Goal: Task Accomplishment & Management: Manage account settings

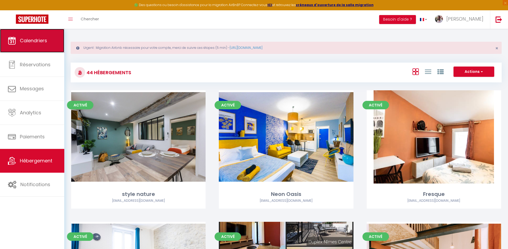
click at [37, 42] on span "Calendriers" at bounding box center [33, 40] width 27 height 7
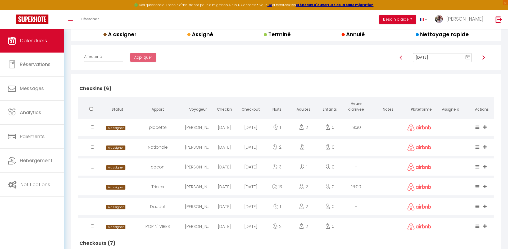
scroll to position [102, 0]
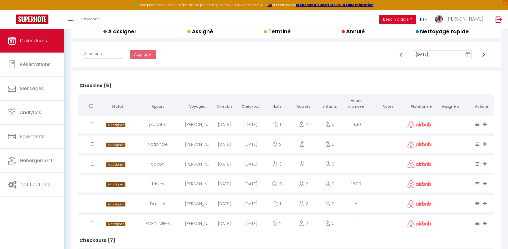
click at [167, 204] on div "Daudet" at bounding box center [158, 203] width 54 height 17
select select "0"
select select "1"
select select
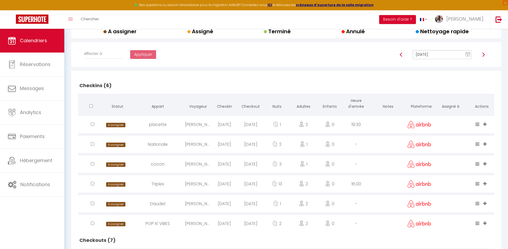
select select
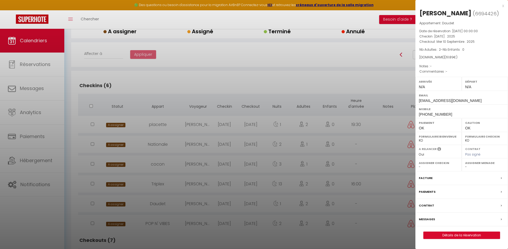
click at [425, 221] on label "Messages" at bounding box center [427, 220] width 16 height 6
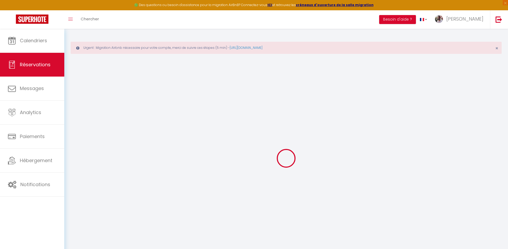
select select
checkbox input "false"
select select
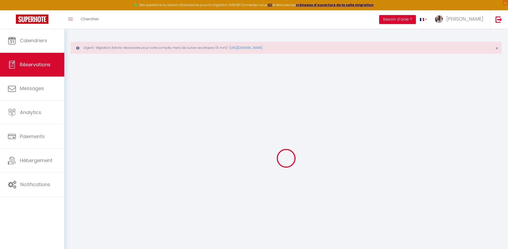
select select
checkbox input "false"
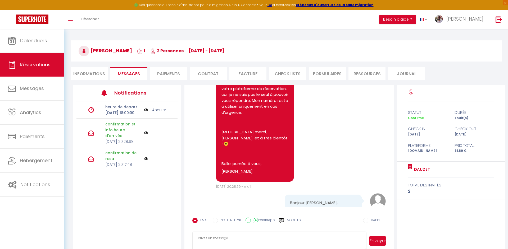
scroll to position [46, 0]
